Goal: Find specific page/section: Find specific page/section

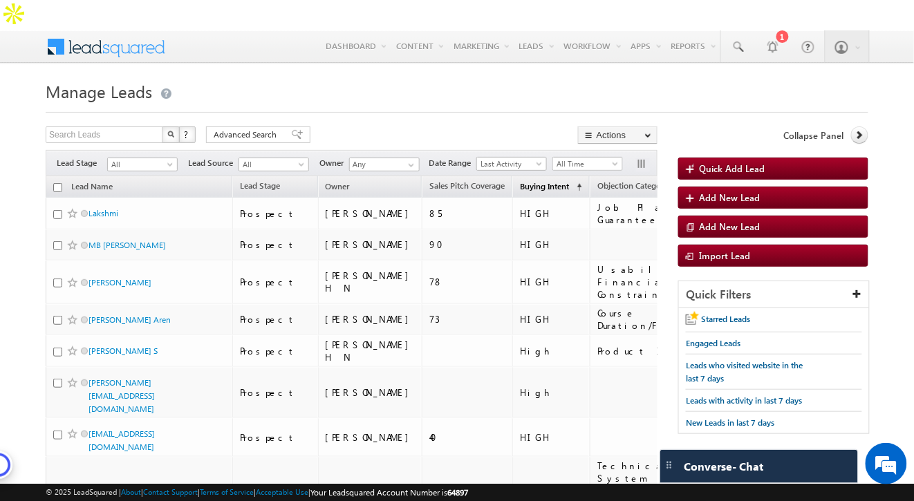
click at [520, 181] on span "Buying Intent" at bounding box center [544, 186] width 49 height 10
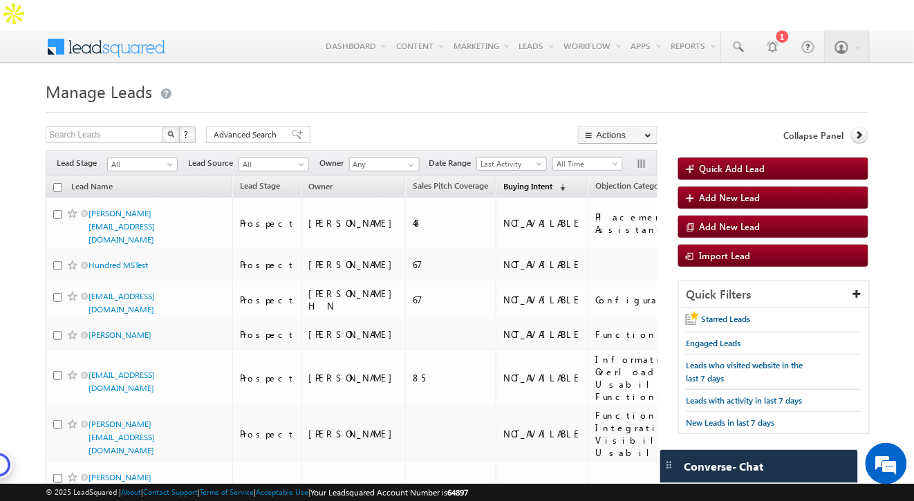
click at [503, 181] on span "Buying Intent" at bounding box center [527, 186] width 49 height 10
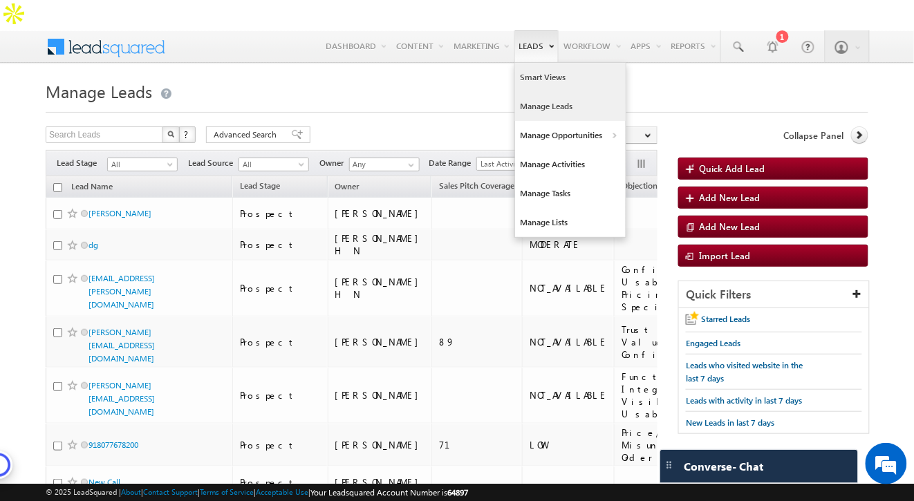
click at [533, 63] on link "Smart Views" at bounding box center [570, 77] width 111 height 29
